Goal: Task Accomplishment & Management: Use online tool/utility

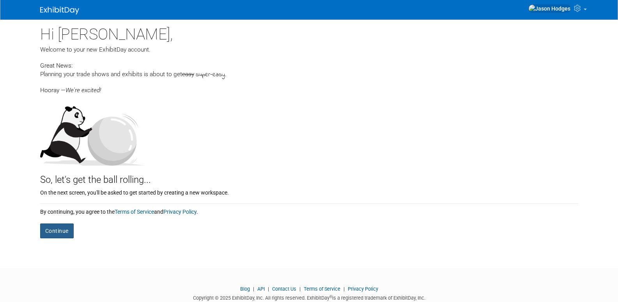
click at [64, 228] on button "Continue" at bounding box center [57, 230] width 34 height 15
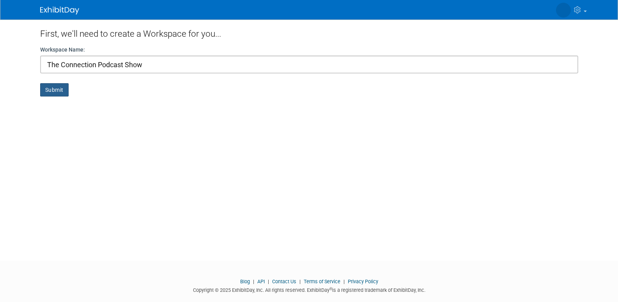
type input "The Connection Podcast Show"
click at [52, 87] on button "Submit" at bounding box center [54, 89] width 28 height 13
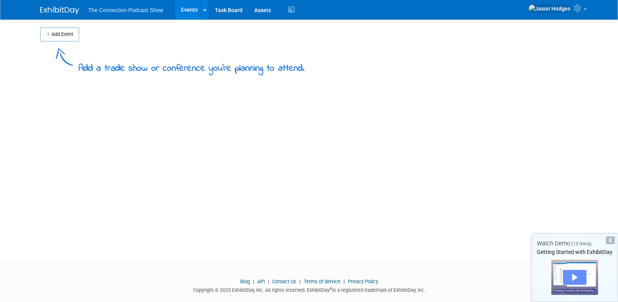
click at [568, 270] on div "Play" at bounding box center [574, 277] width 23 height 15
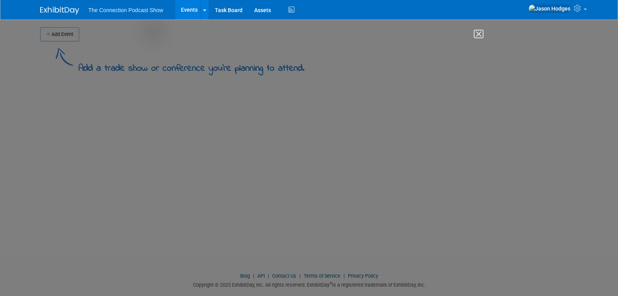
click at [476, 34] on img "Close" at bounding box center [475, 37] width 13 height 13
